Goal: Task Accomplishment & Management: Manage account settings

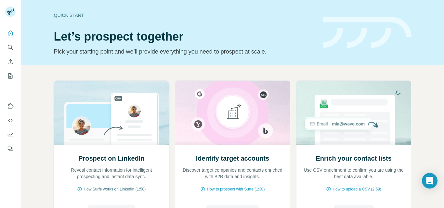
click at [99, 190] on span "How Surfe works on LinkedIn (1:58)" at bounding box center [115, 190] width 62 height 6
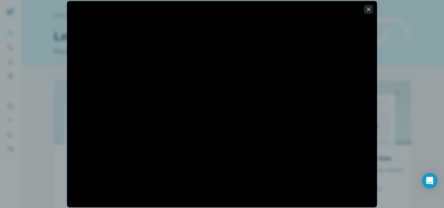
click at [367, 9] on icon "button" at bounding box center [368, 9] width 7 height 7
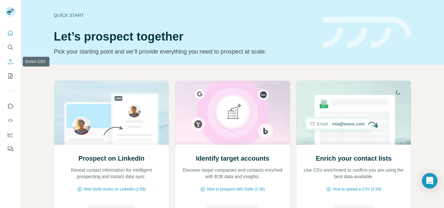
click at [9, 63] on icon "Enrich CSV" at bounding box center [10, 62] width 7 height 7
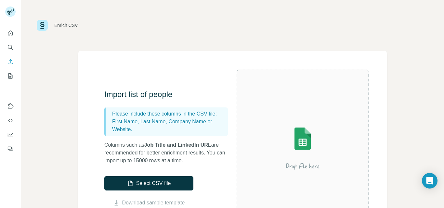
scroll to position [54, 0]
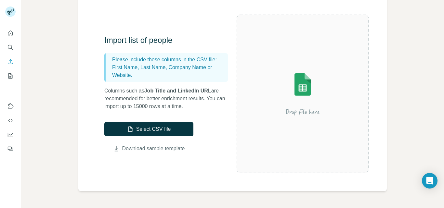
click at [136, 151] on link "Download sample template" at bounding box center [153, 149] width 63 height 8
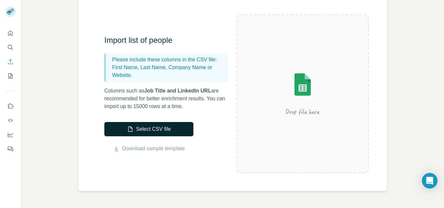
click at [148, 130] on button "Select CSV file" at bounding box center [148, 129] width 89 height 14
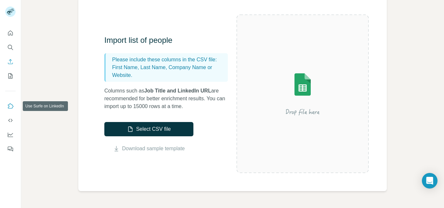
click at [10, 108] on icon "Use Surfe on LinkedIn" at bounding box center [10, 106] width 7 height 7
click at [6, 76] on button "My lists" at bounding box center [10, 76] width 10 height 12
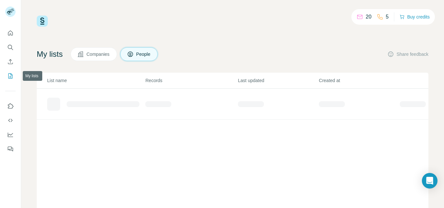
click at [11, 74] on icon "My lists" at bounding box center [10, 76] width 7 height 7
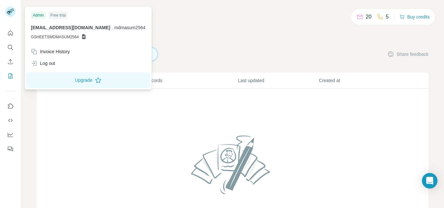
click at [85, 38] on icon at bounding box center [84, 36] width 4 height 5
click at [58, 15] on div "Free trial" at bounding box center [57, 15] width 19 height 8
click at [61, 39] on span "GSHEETSMDMASUM2564" at bounding box center [55, 37] width 48 height 6
click at [58, 28] on span "[EMAIL_ADDRESS][DOMAIN_NAME]" at bounding box center [70, 27] width 79 height 5
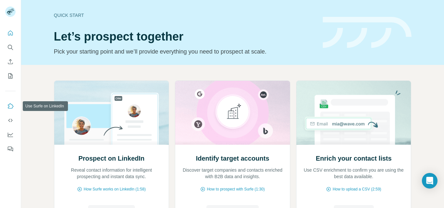
click at [8, 106] on icon "Use Surfe on LinkedIn" at bounding box center [10, 106] width 7 height 7
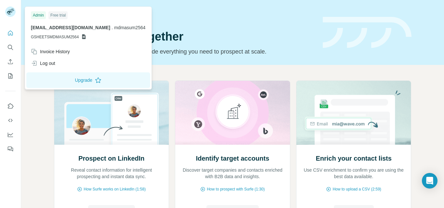
click at [7, 12] on rect at bounding box center [10, 12] width 10 height 10
click at [85, 36] on icon at bounding box center [84, 36] width 4 height 5
click at [63, 36] on span "GSHEETSMDMASUM2564" at bounding box center [55, 37] width 48 height 6
click at [60, 30] on span "mdmasum2564@gmail.com" at bounding box center [70, 27] width 79 height 5
click at [60, 17] on div "Free trial" at bounding box center [57, 15] width 19 height 8
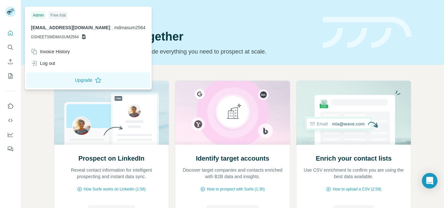
click at [33, 14] on div "Admin" at bounding box center [38, 15] width 15 height 8
click at [36, 28] on span "mdmasum2564@gmail.com" at bounding box center [70, 27] width 79 height 5
click at [10, 31] on icon "Quick start" at bounding box center [10, 33] width 7 height 7
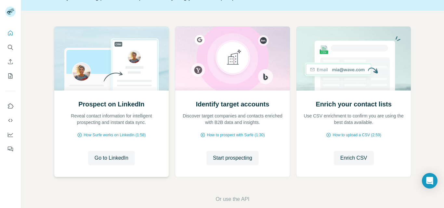
scroll to position [65, 0]
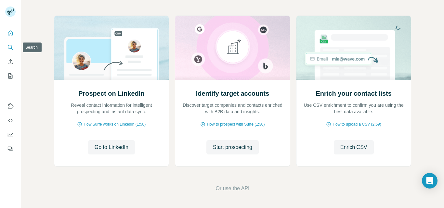
click at [12, 47] on icon "Search" at bounding box center [10, 47] width 4 height 4
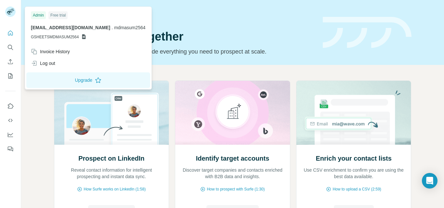
click at [14, 14] on rect at bounding box center [10, 12] width 10 height 10
click at [12, 62] on icon "Enrich CSV" at bounding box center [10, 62] width 7 height 7
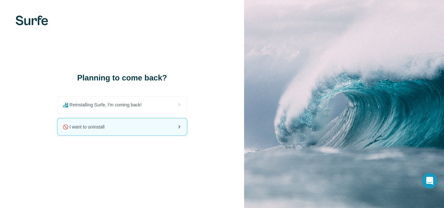
click at [174, 124] on div "🚫 I want to uninstall" at bounding box center [122, 127] width 129 height 17
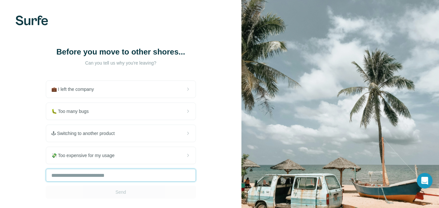
click at [163, 171] on input "text" at bounding box center [121, 175] width 150 height 13
type input "*"
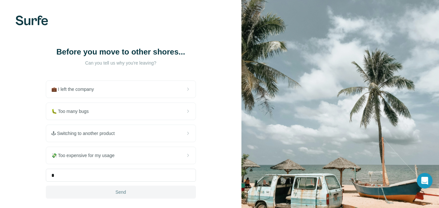
click at [145, 193] on button "Send" at bounding box center [121, 192] width 150 height 13
click at [115, 193] on span "Send" at bounding box center [120, 192] width 11 height 7
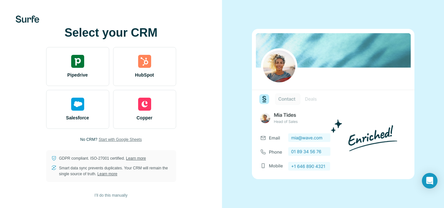
click at [127, 140] on span "Start with Google Sheets" at bounding box center [120, 140] width 43 height 6
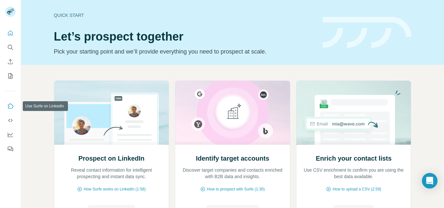
click at [12, 105] on icon "Use Surfe on LinkedIn" at bounding box center [11, 105] width 6 height 5
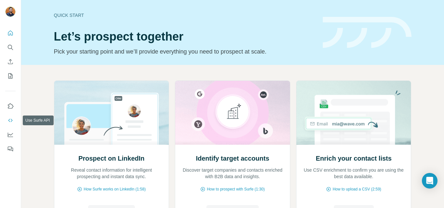
click at [12, 120] on icon "Use Surfe API" at bounding box center [10, 120] width 4 height 3
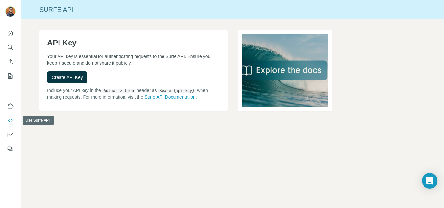
click at [9, 118] on icon "Use Surfe API" at bounding box center [10, 120] width 7 height 7
click at [10, 34] on icon "Quick start" at bounding box center [10, 33] width 5 height 5
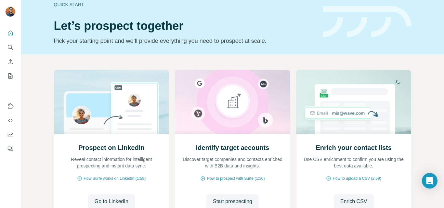
scroll to position [65, 0]
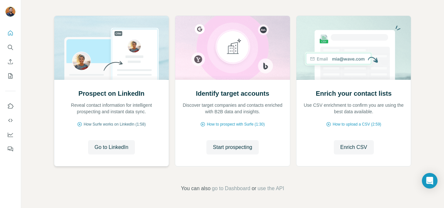
click at [106, 126] on span "How Surfe works on LinkedIn (1:58)" at bounding box center [115, 125] width 62 height 6
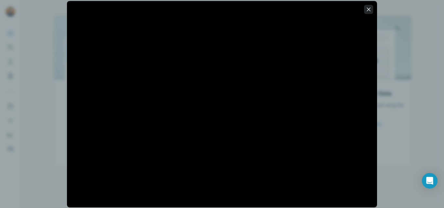
click at [371, 10] on icon "button" at bounding box center [368, 9] width 7 height 7
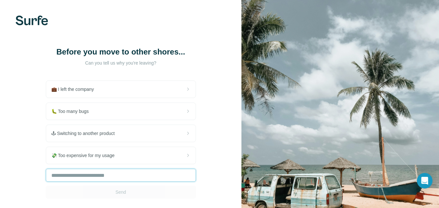
click at [118, 176] on input "text" at bounding box center [121, 175] width 150 height 13
type input "*"
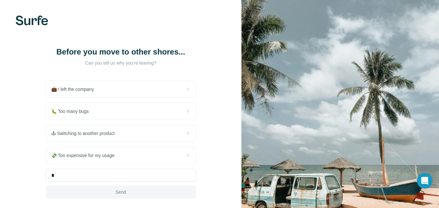
click at [111, 188] on button "Send" at bounding box center [121, 192] width 150 height 13
